Goal: Task Accomplishment & Management: Use online tool/utility

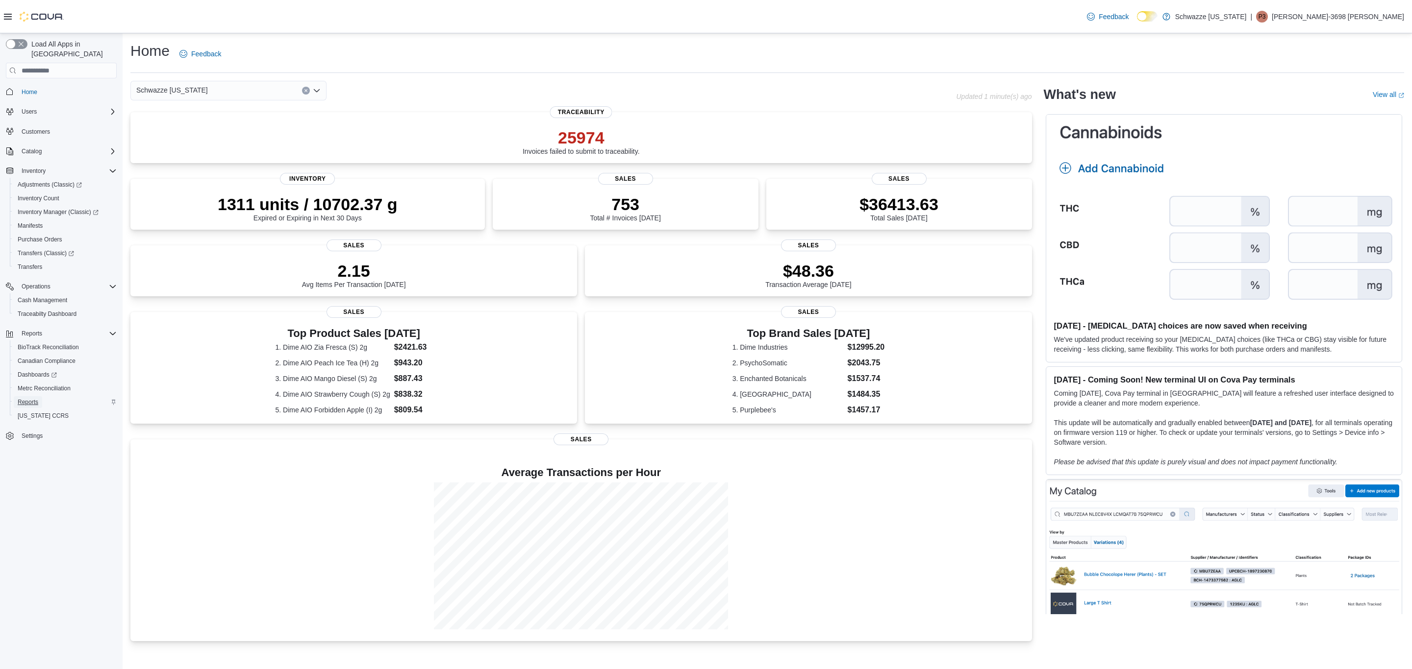
click at [30, 398] on span "Reports" at bounding box center [28, 402] width 21 height 8
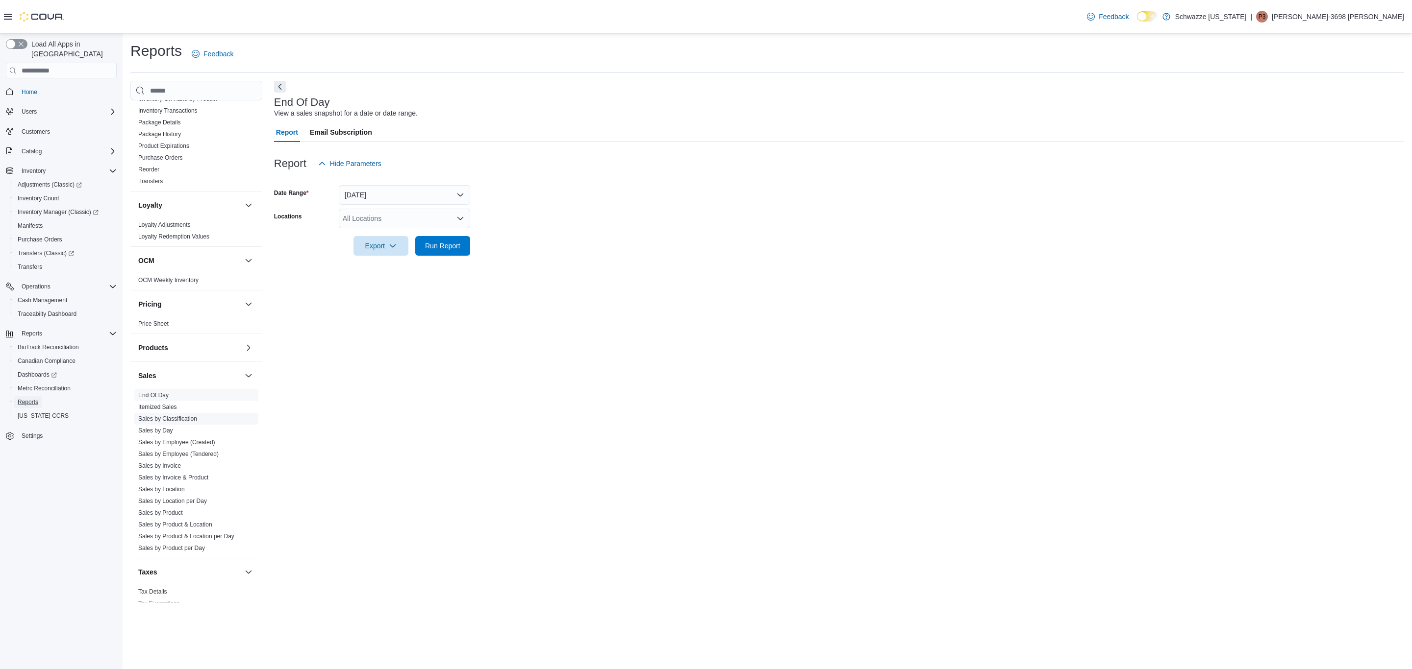
scroll to position [368, 0]
click at [193, 457] on link "Sales by Employee (Tendered)" at bounding box center [178, 453] width 80 height 7
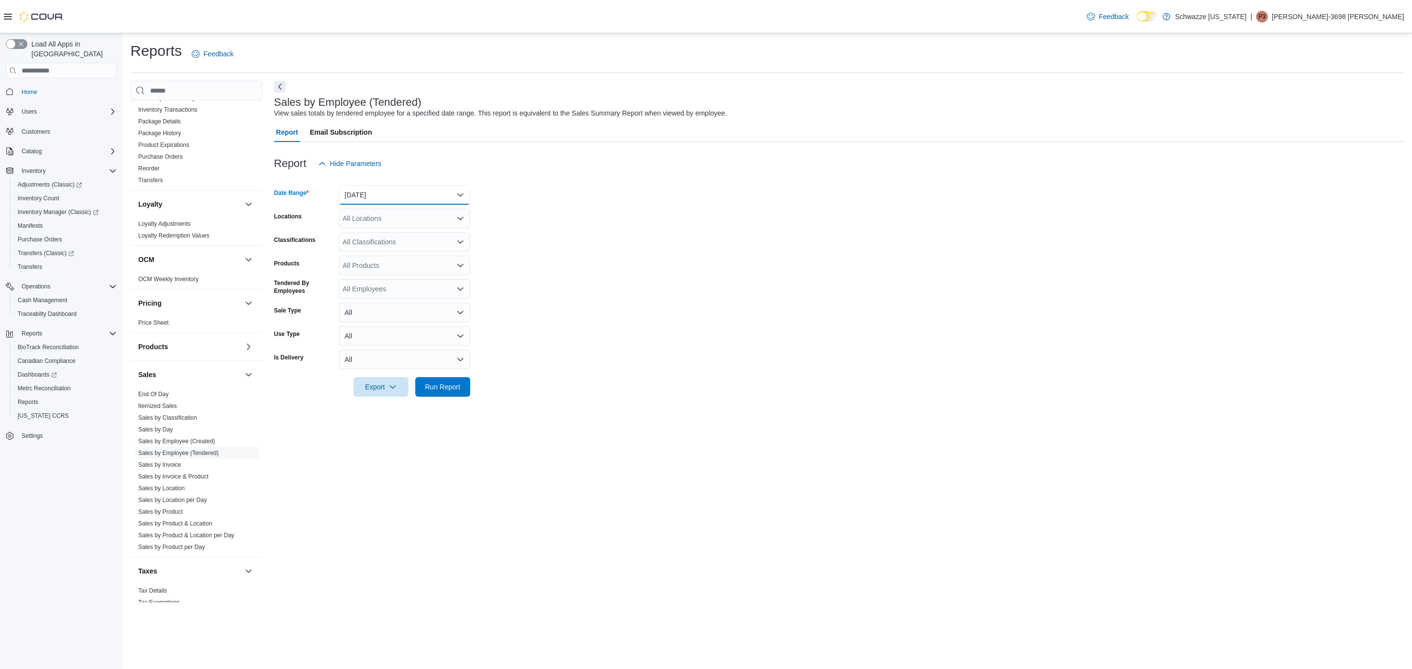
click at [440, 193] on button "[DATE]" at bounding box center [404, 195] width 131 height 20
click at [384, 238] on span "[DATE]" at bounding box center [410, 234] width 112 height 12
click at [458, 214] on div "All Locations" at bounding box center [404, 219] width 131 height 20
click at [407, 243] on span "[GEOGRAPHIC_DATA]" at bounding box center [401, 245] width 72 height 10
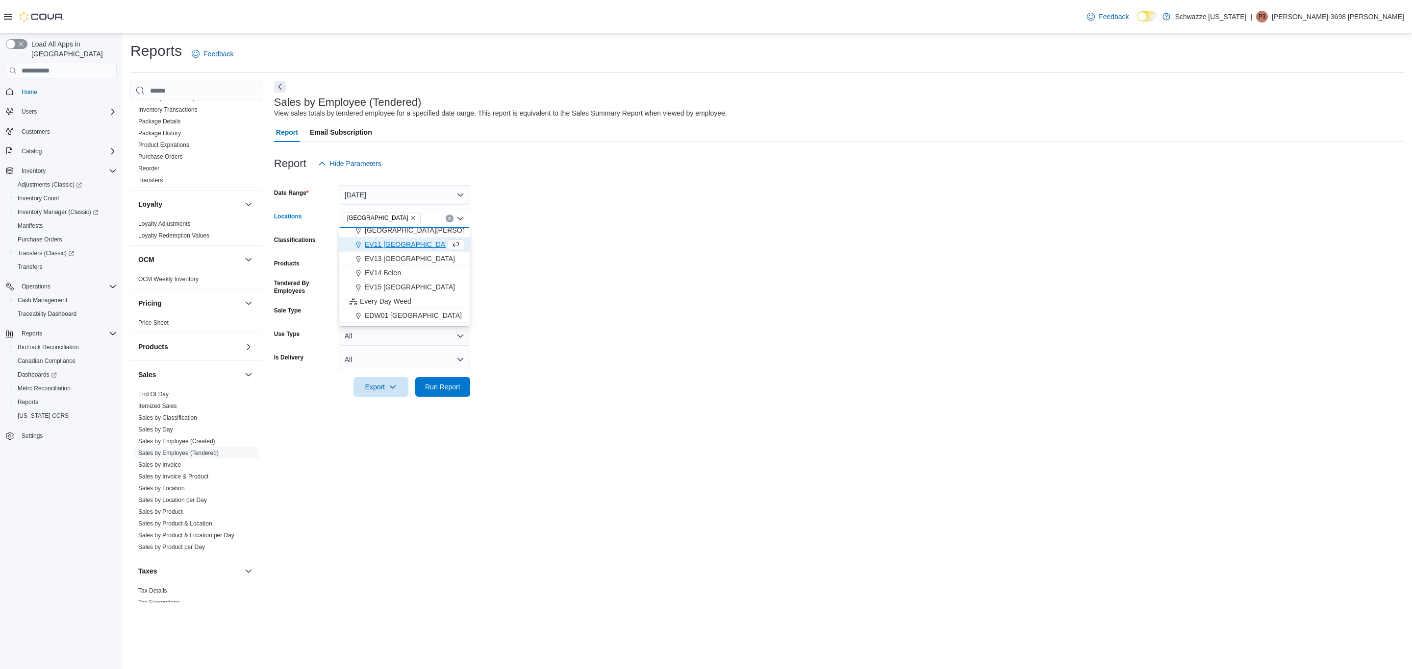
click at [552, 227] on form "Date Range [DATE] Locations EV10 [GEOGRAPHIC_DATA] Combo box. Selected. [GEOGRA…" at bounding box center [839, 284] width 1130 height 223
click at [442, 386] on span "Run Report" at bounding box center [442, 387] width 35 height 10
